Goal: Task Accomplishment & Management: Use online tool/utility

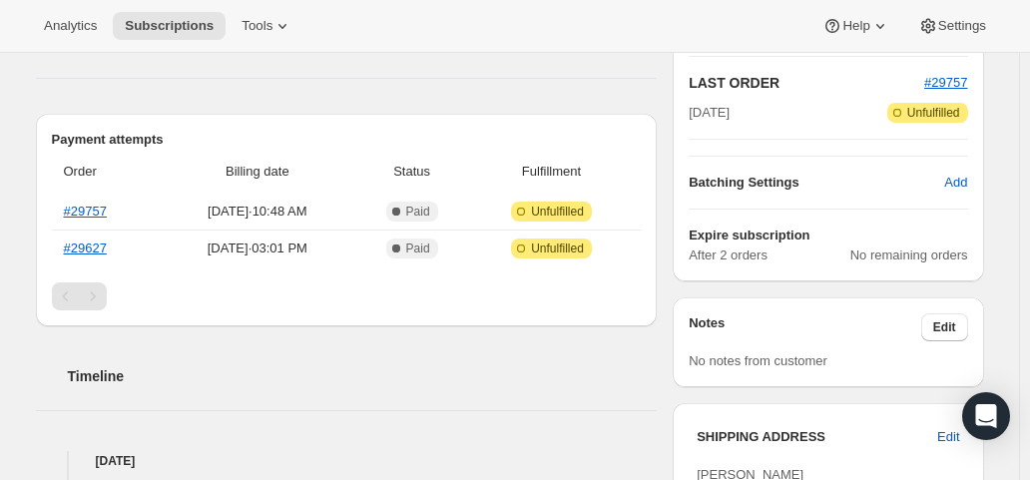
scroll to position [399, 0]
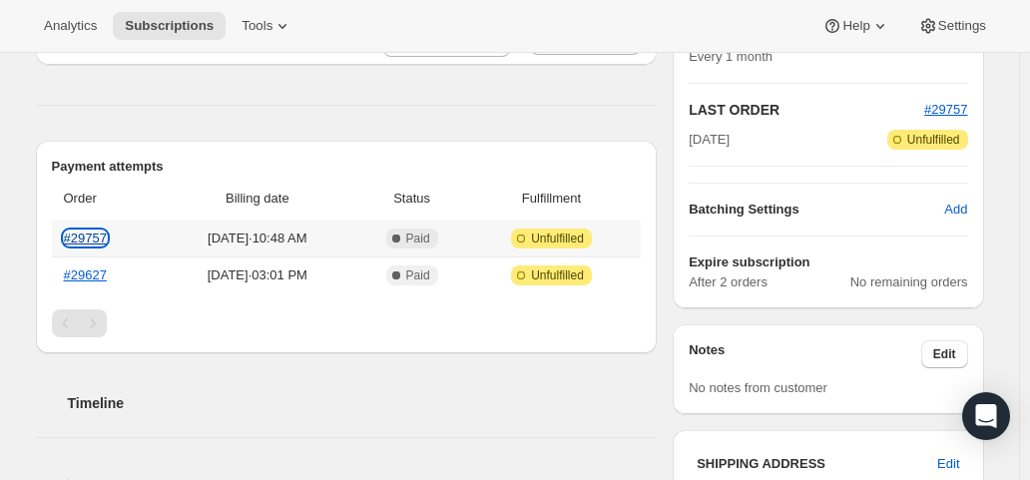
click at [99, 238] on link "#29757" at bounding box center [85, 237] width 43 height 15
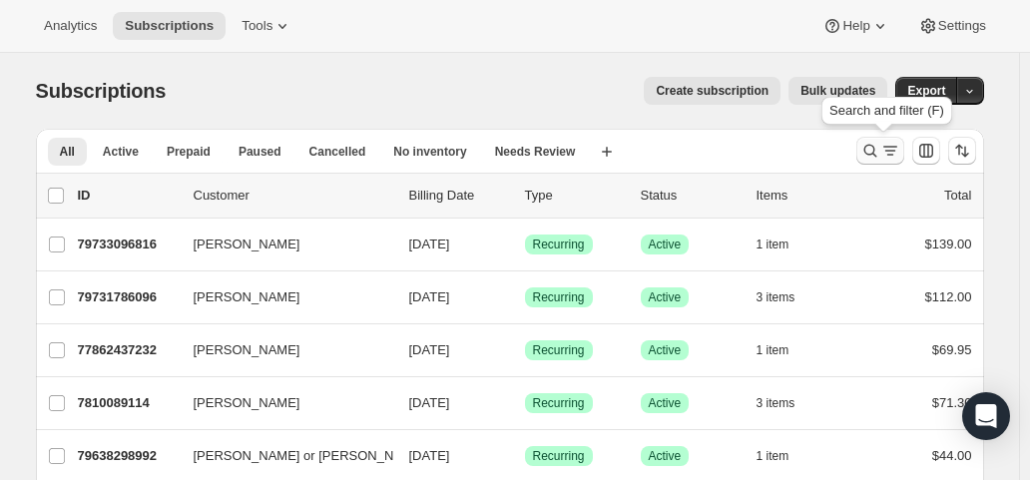
click at [880, 139] on button "Search and filter results" at bounding box center [880, 151] width 48 height 28
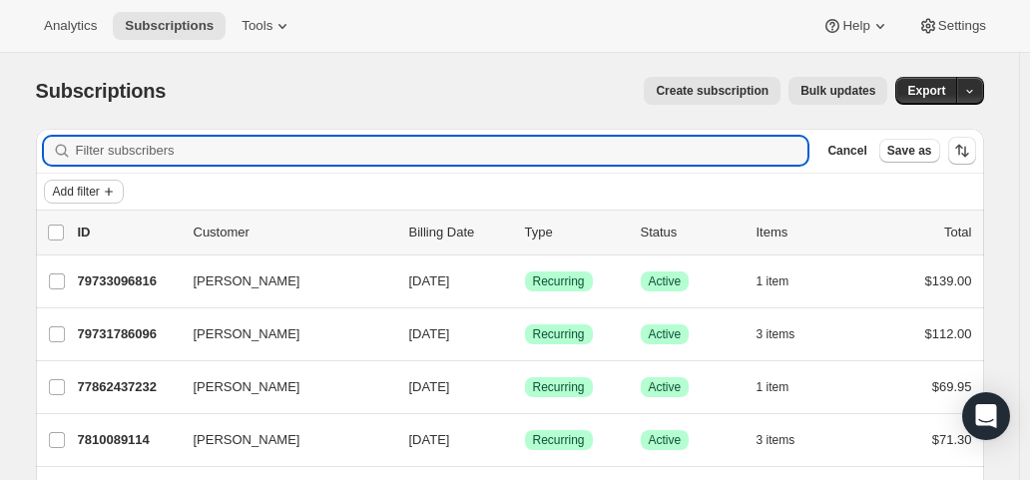
click at [111, 185] on icon "Add filter" at bounding box center [109, 192] width 16 height 16
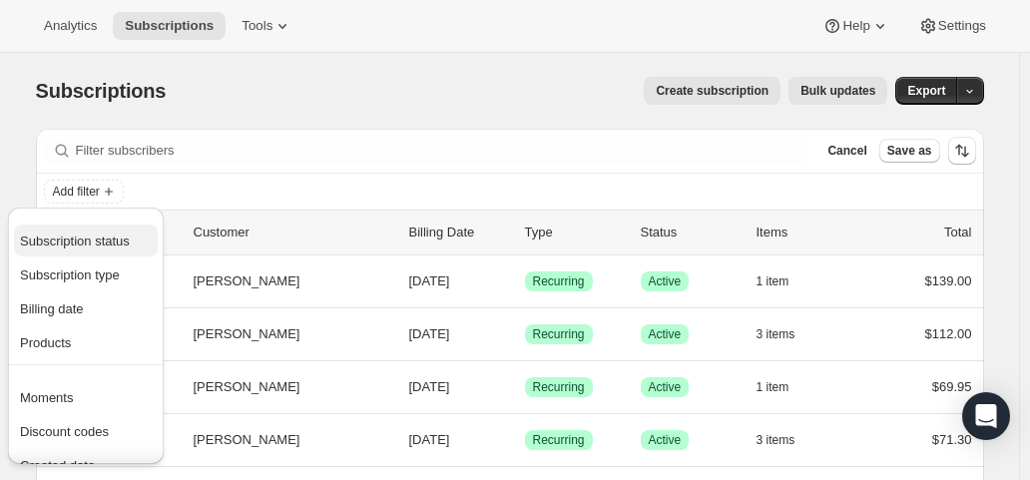
click at [98, 238] on span "Subscription status" at bounding box center [75, 240] width 110 height 15
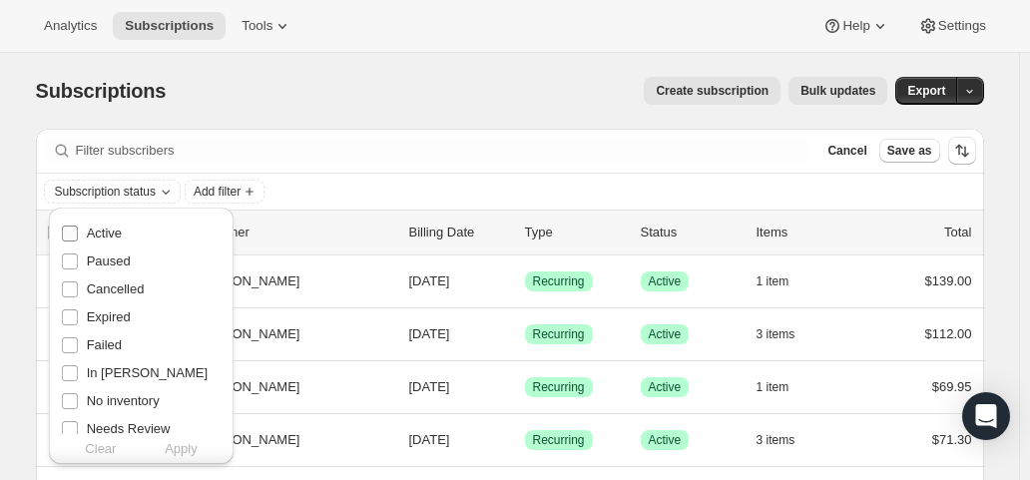
click at [98, 234] on span "Active" at bounding box center [104, 233] width 35 height 15
click at [78, 234] on input "Active" at bounding box center [70, 234] width 16 height 16
checkbox input "true"
click at [170, 446] on span "Apply" at bounding box center [181, 449] width 33 height 20
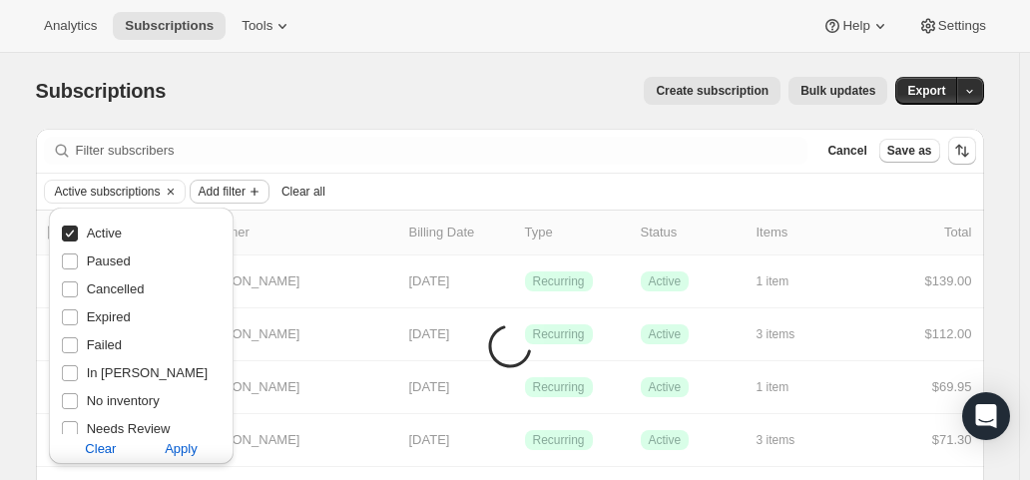
click at [239, 191] on span "Add filter" at bounding box center [222, 192] width 47 height 16
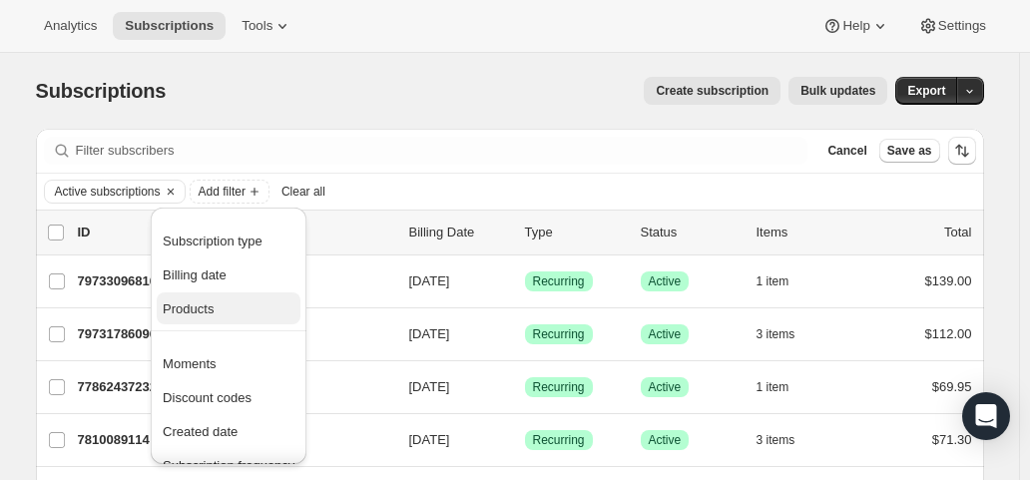
click at [190, 311] on span "Products" at bounding box center [188, 308] width 51 height 15
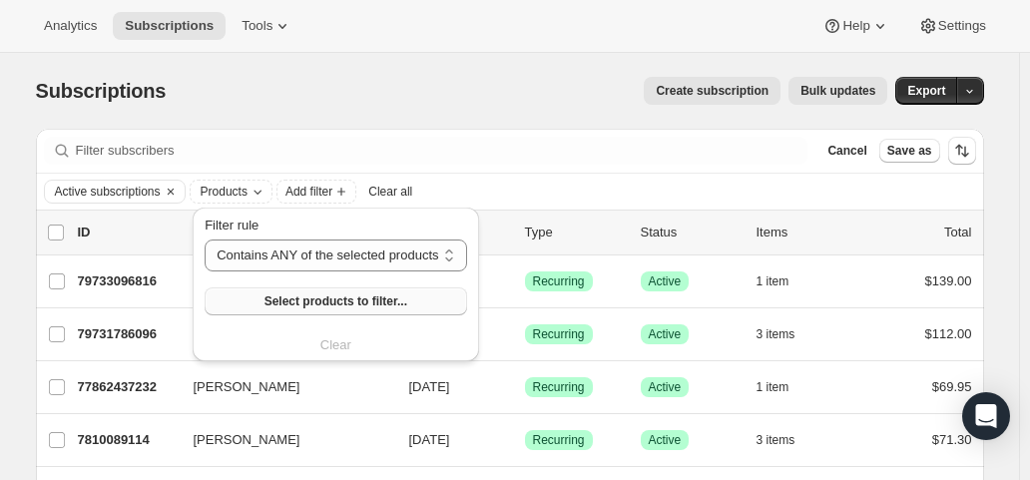
click at [249, 308] on button "Select products to filter..." at bounding box center [335, 301] width 261 height 28
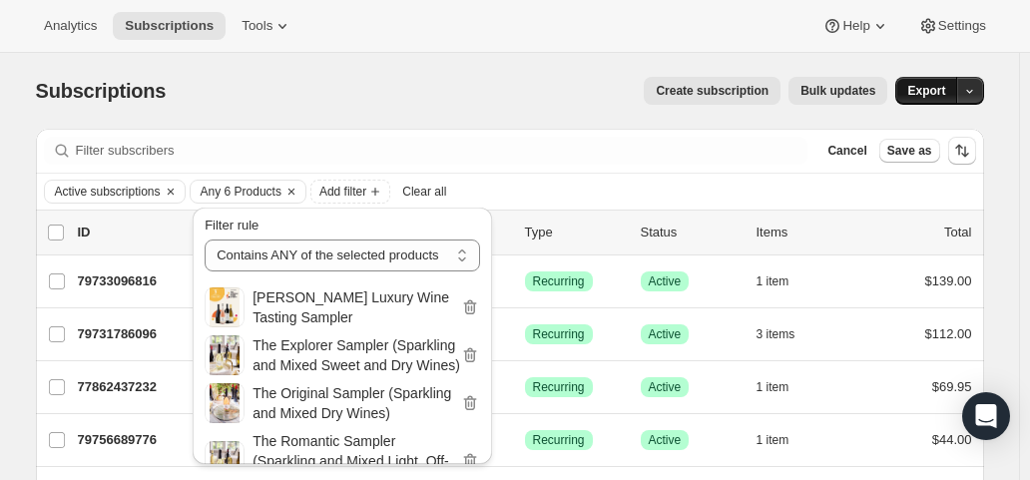
click at [932, 86] on span "Export" at bounding box center [926, 91] width 38 height 16
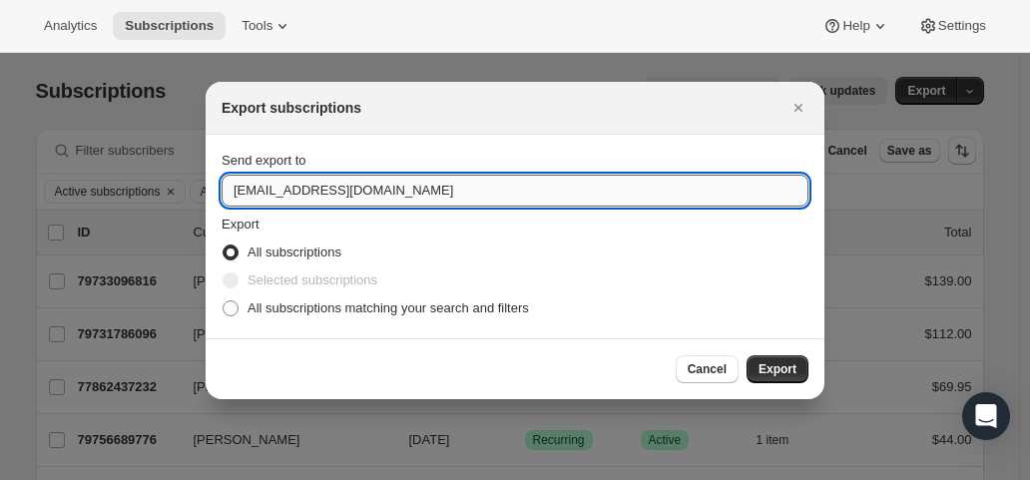
drag, startPoint x: 261, startPoint y: 193, endPoint x: 224, endPoint y: 194, distance: 37.9
click at [224, 194] on input "hello@wineshopathome.com" at bounding box center [515, 191] width 587 height 32
type input "mfletcher@wineshopathome.com"
click at [290, 307] on span "All subscriptions matching your search and filters" at bounding box center [387, 307] width 281 height 15
click at [224, 301] on input "All subscriptions matching your search and filters" at bounding box center [223, 300] width 1 height 1
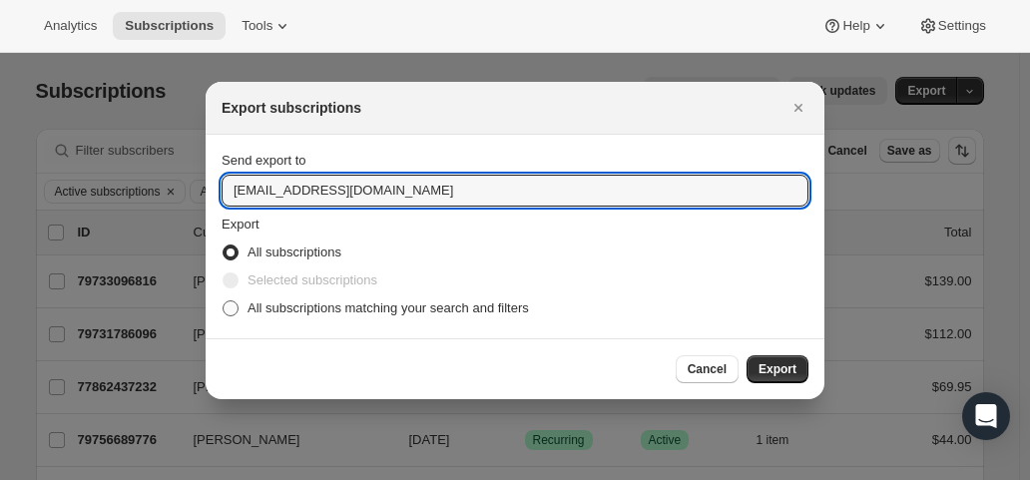
radio input "true"
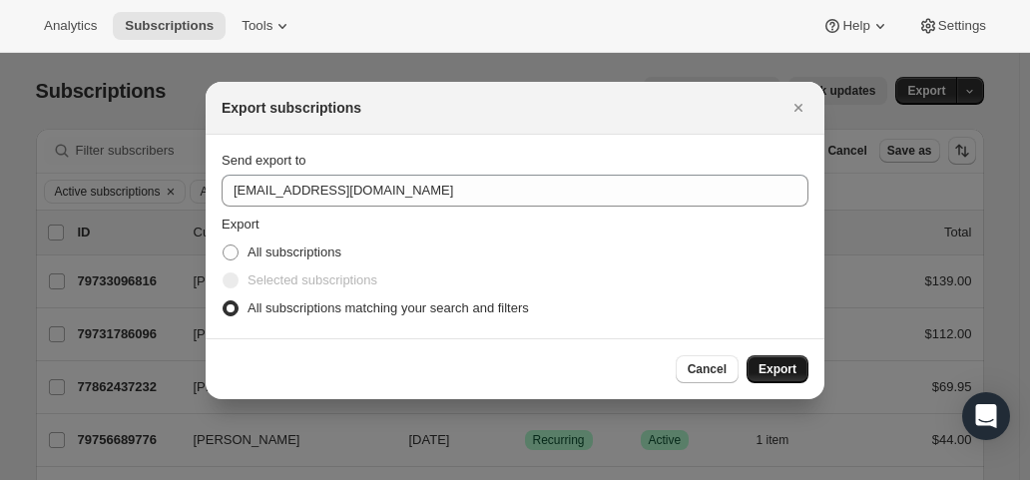
click at [774, 362] on span "Export" at bounding box center [777, 369] width 38 height 16
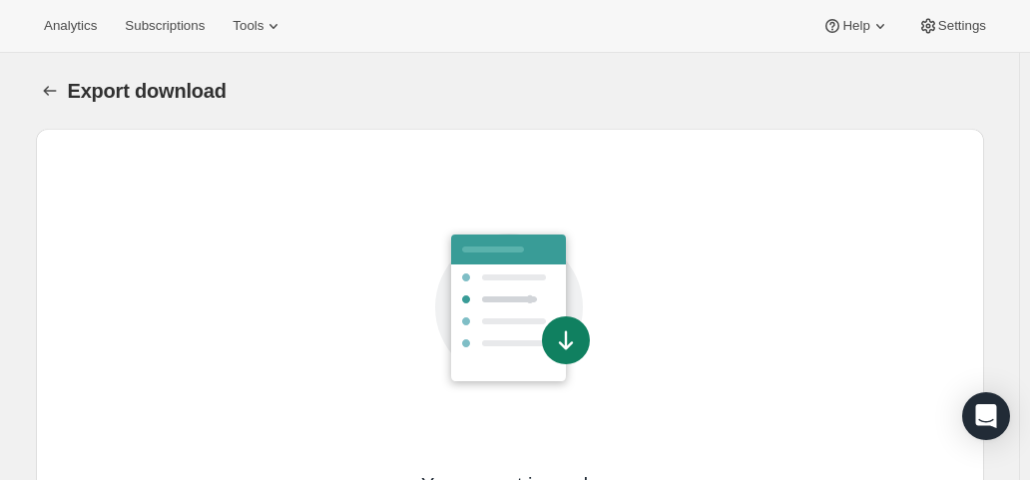
scroll to position [169, 0]
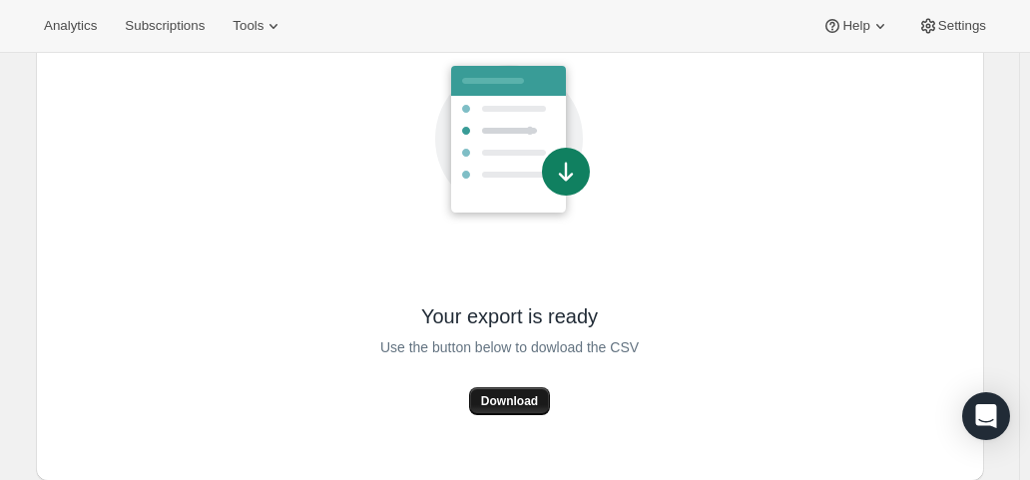
click at [488, 394] on span "Download" at bounding box center [509, 401] width 57 height 16
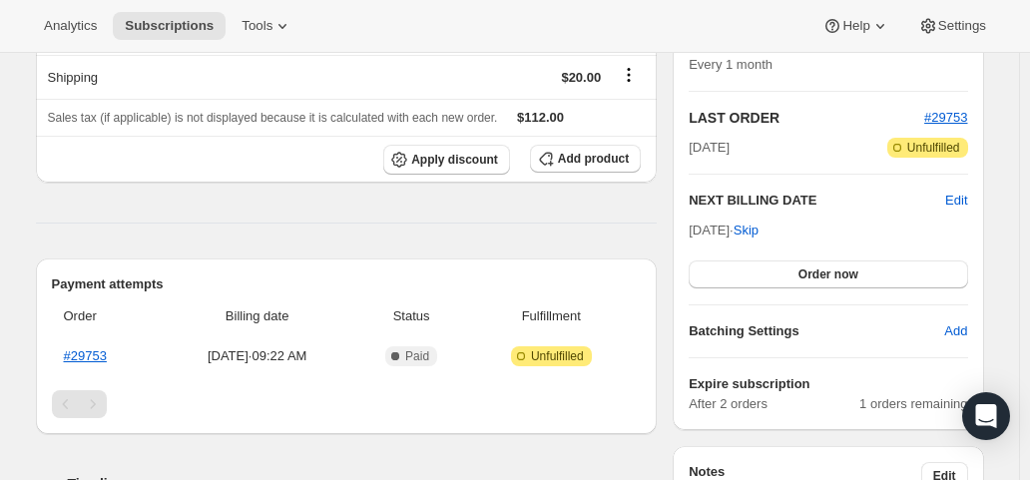
scroll to position [399, 0]
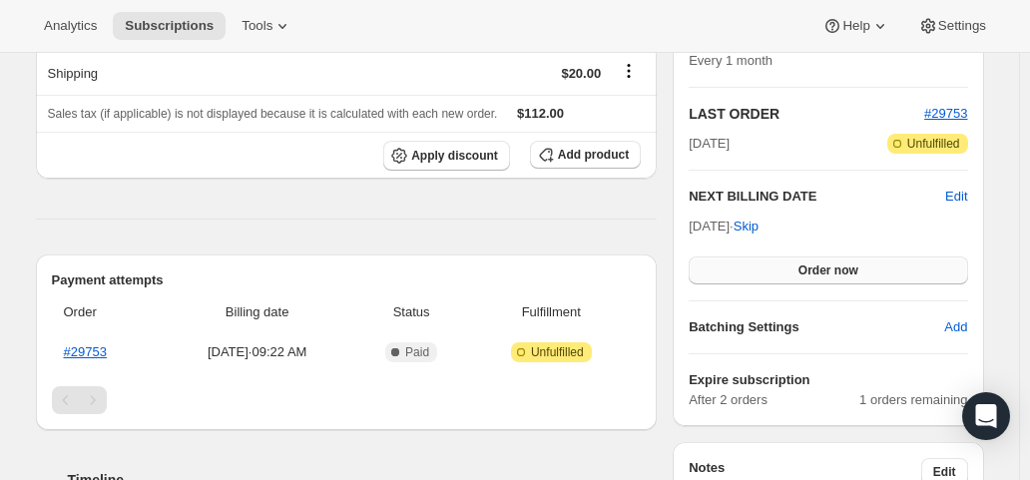
click at [777, 266] on button "Order now" at bounding box center [827, 270] width 278 height 28
click at [777, 266] on button "Click to confirm" at bounding box center [827, 270] width 278 height 28
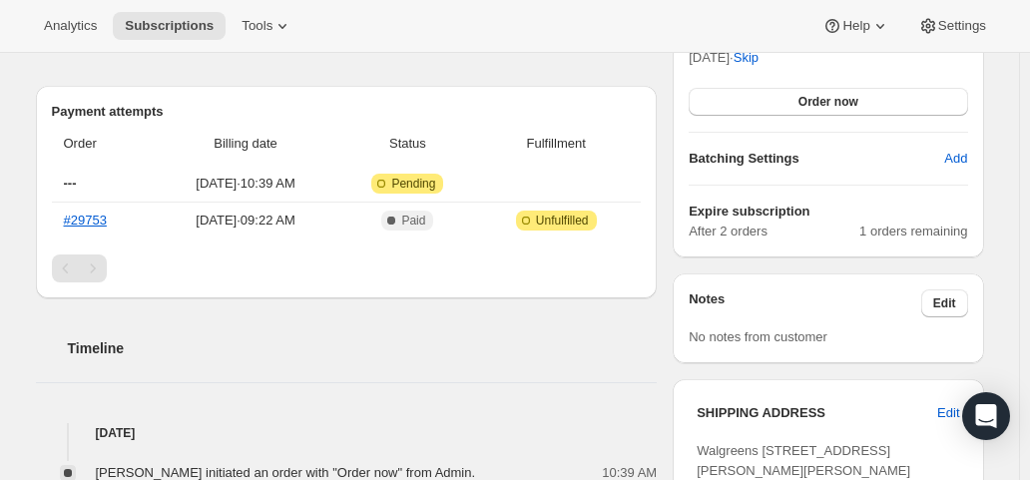
scroll to position [599, 0]
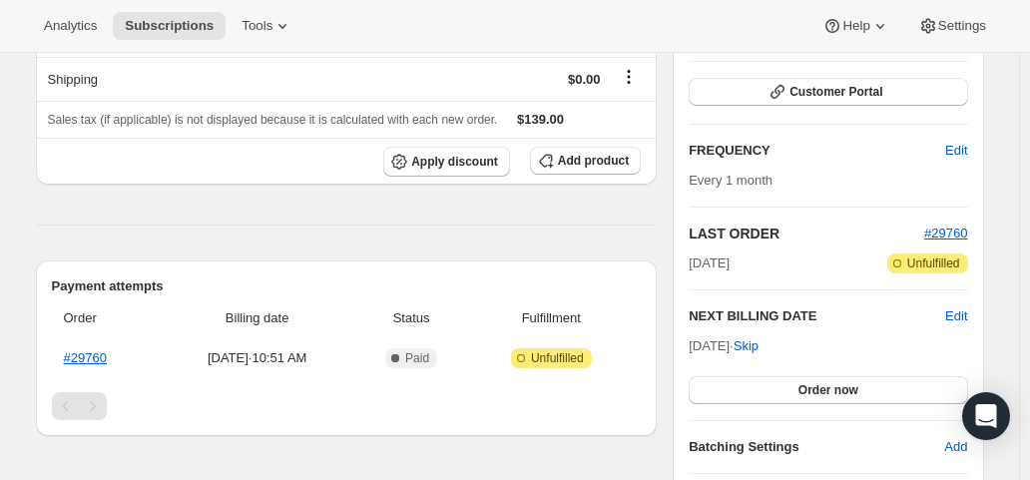
scroll to position [299, 0]
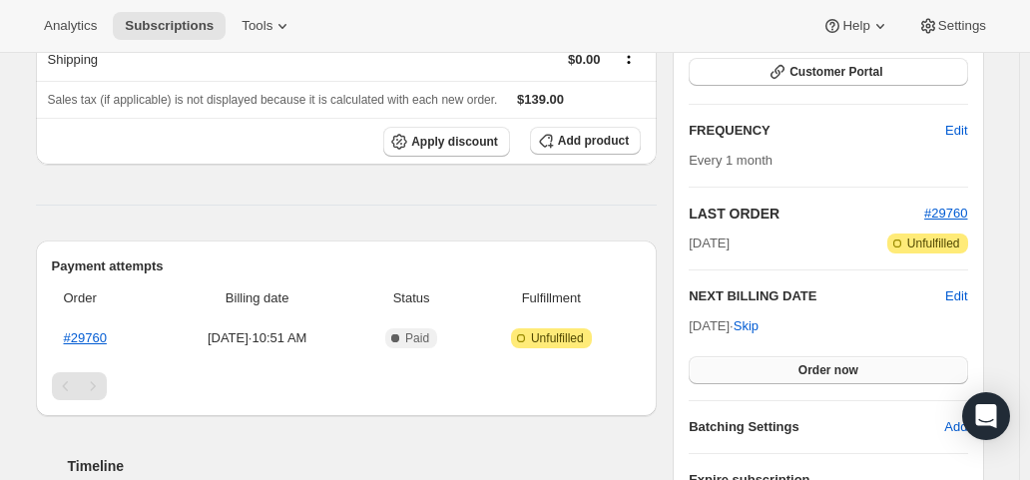
click at [782, 361] on button "Order now" at bounding box center [827, 370] width 278 height 28
click at [782, 361] on button "Click to confirm" at bounding box center [827, 370] width 278 height 28
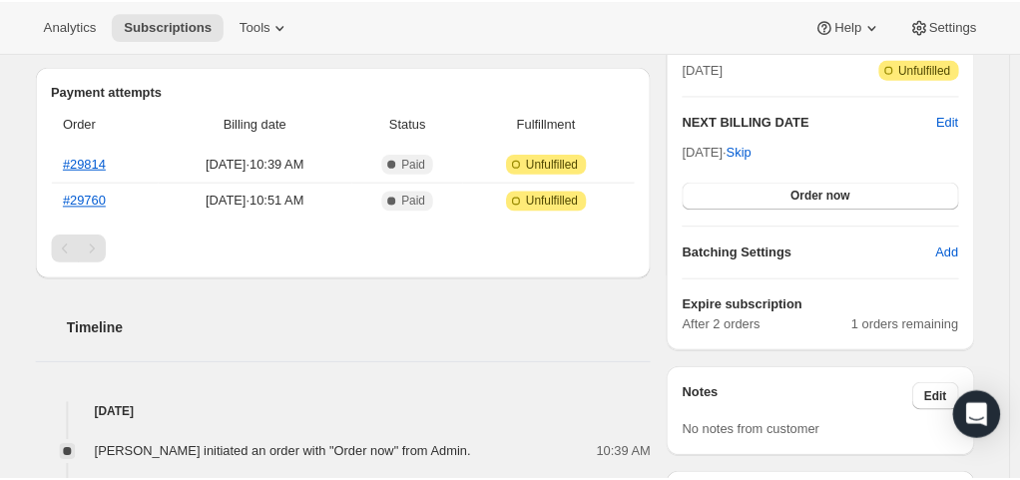
scroll to position [499, 0]
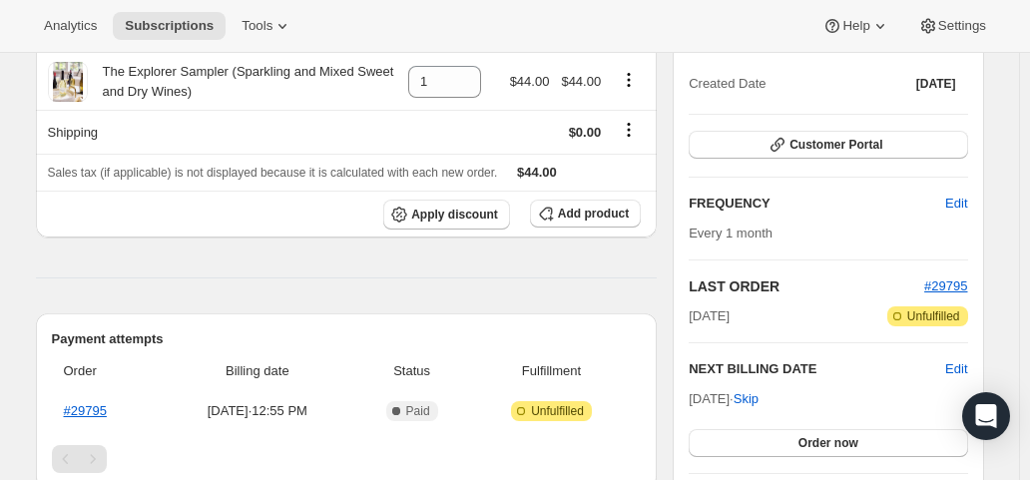
scroll to position [299, 0]
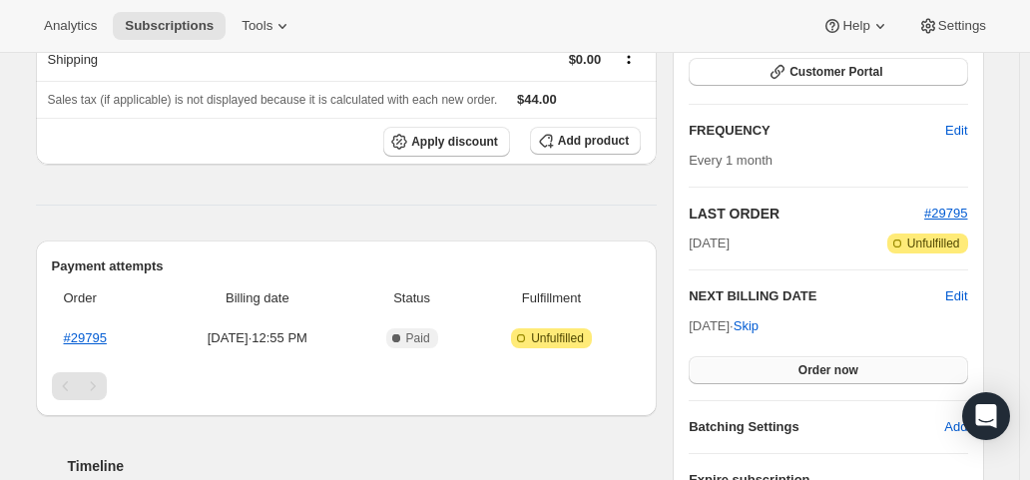
click at [775, 364] on button "Order now" at bounding box center [827, 370] width 278 height 28
click at [775, 364] on button "Click to confirm" at bounding box center [827, 370] width 278 height 28
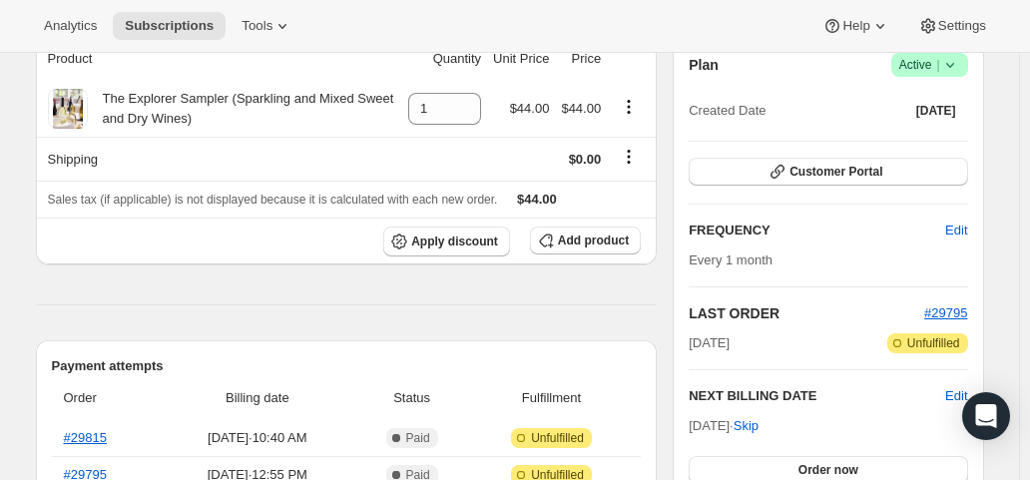
scroll to position [299, 0]
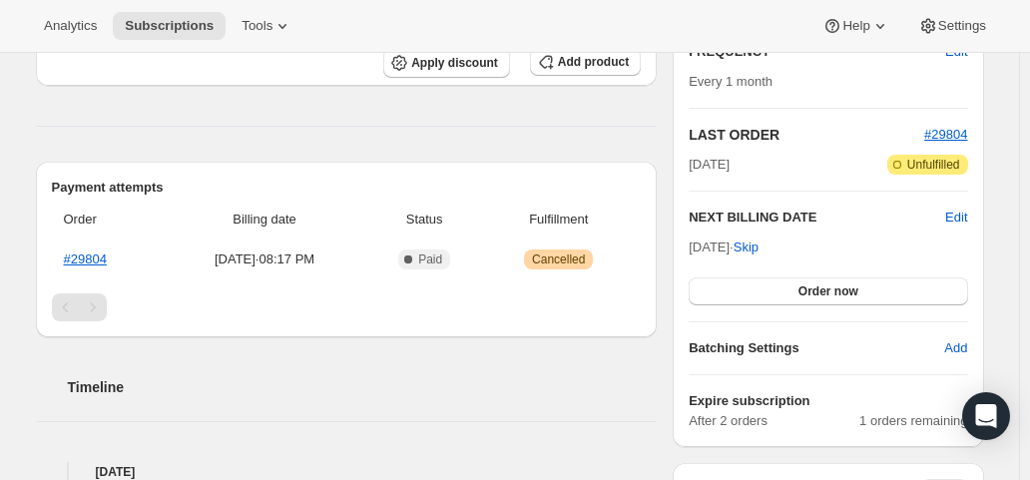
scroll to position [399, 0]
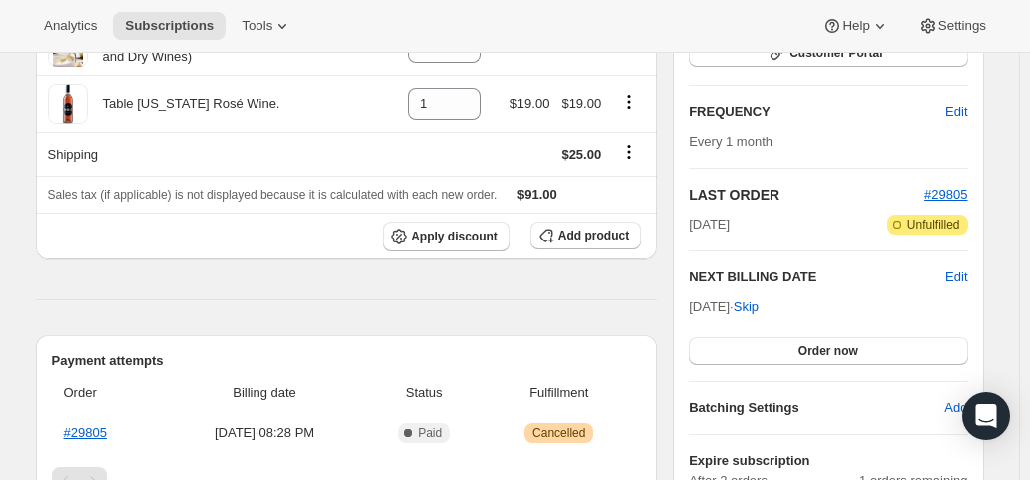
scroll to position [399, 0]
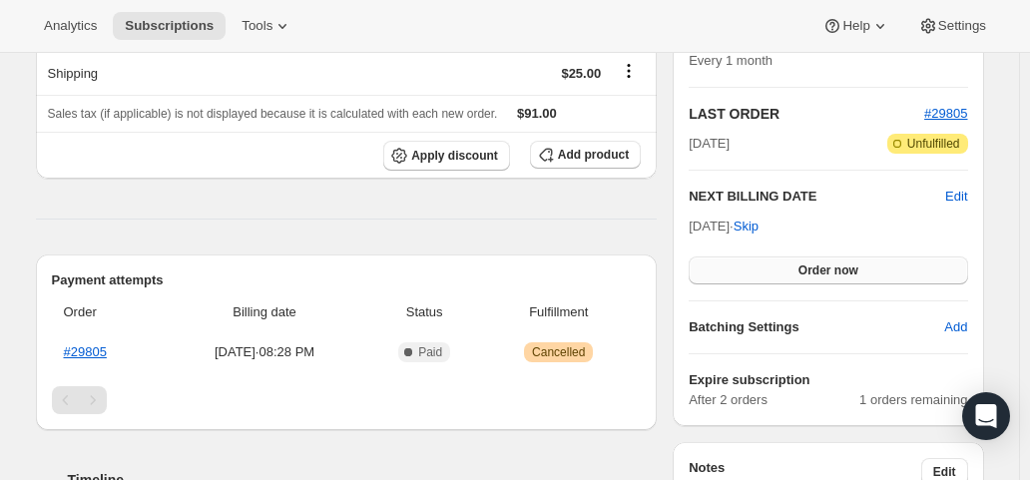
click at [845, 274] on span "Order now" at bounding box center [828, 270] width 60 height 16
click at [845, 274] on span "Click to confirm" at bounding box center [827, 270] width 91 height 16
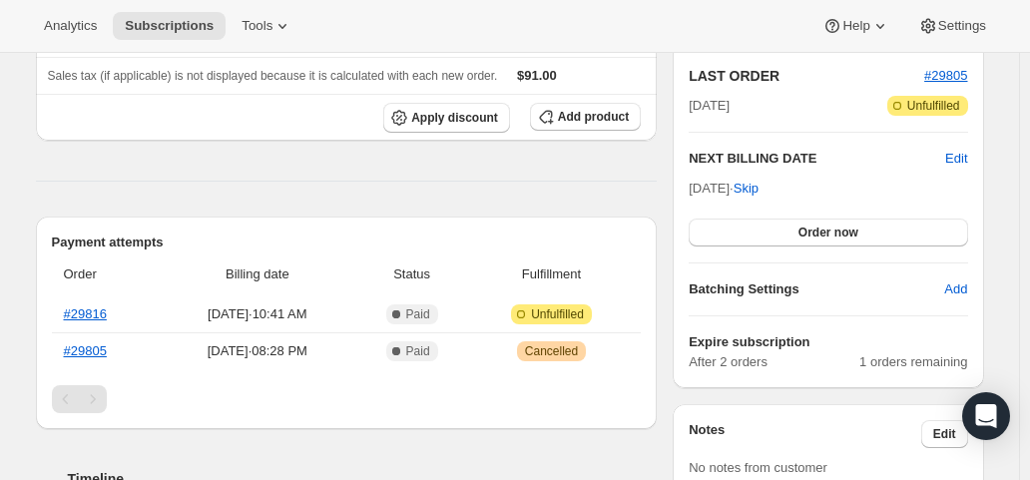
scroll to position [499, 0]
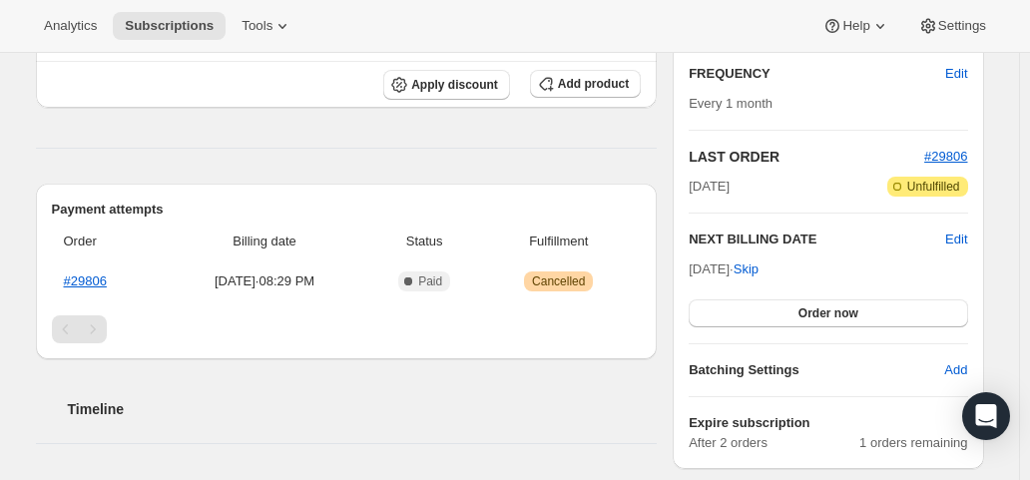
scroll to position [399, 0]
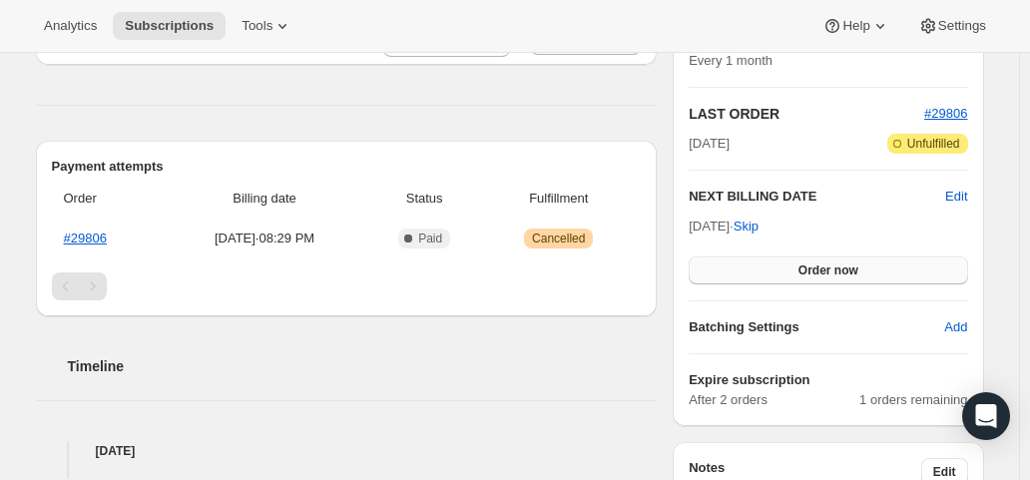
click at [833, 267] on span "Order now" at bounding box center [828, 270] width 60 height 16
click at [833, 267] on span "Click to confirm" at bounding box center [827, 270] width 91 height 16
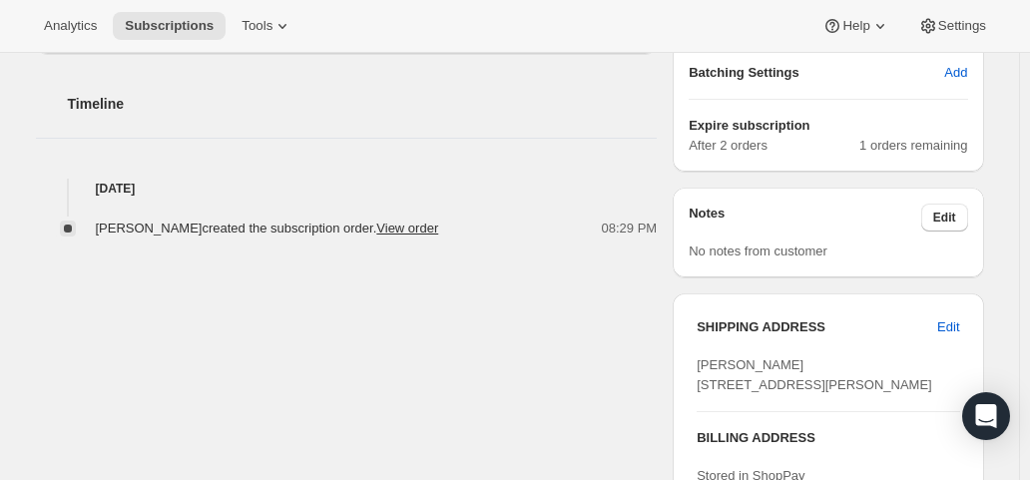
scroll to position [698, 0]
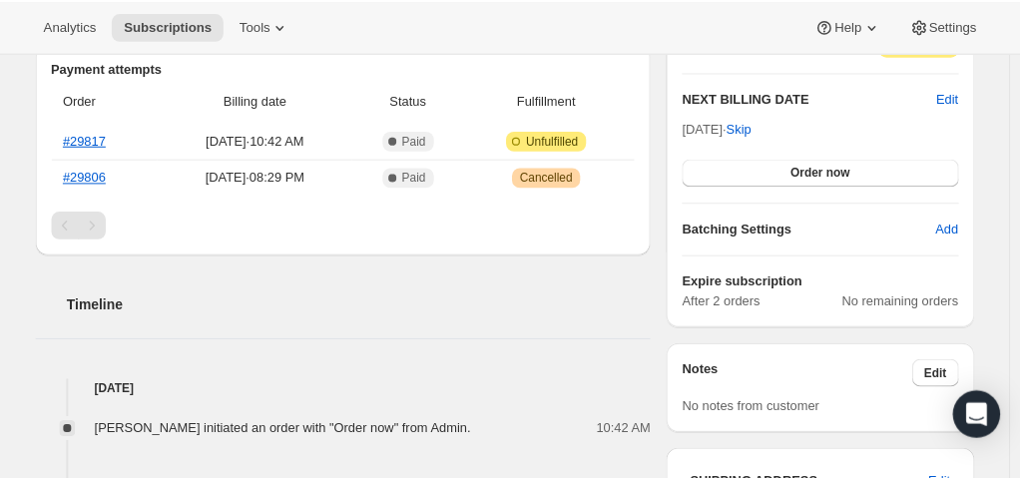
scroll to position [499, 0]
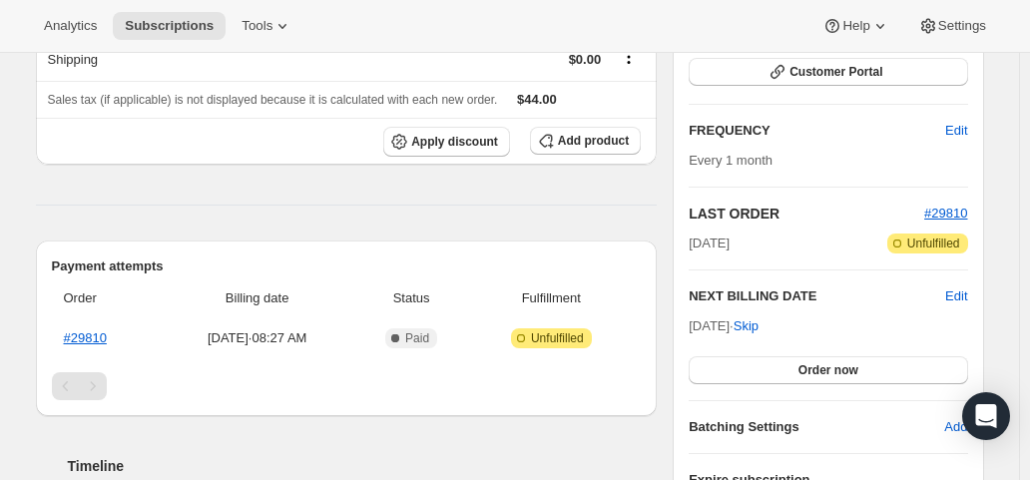
scroll to position [499, 0]
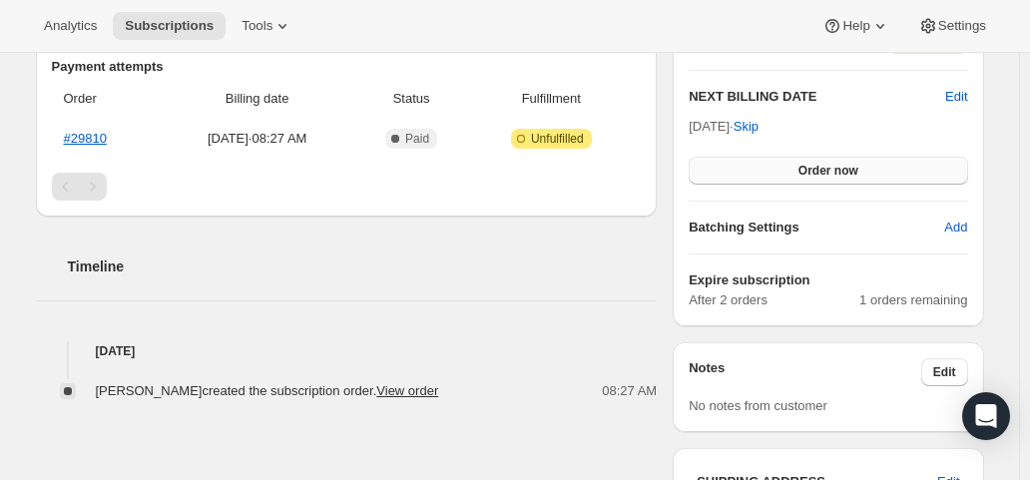
click at [733, 171] on button "Order now" at bounding box center [827, 171] width 278 height 28
click at [733, 171] on button "Click to confirm" at bounding box center [827, 171] width 278 height 28
